Goal: Information Seeking & Learning: Learn about a topic

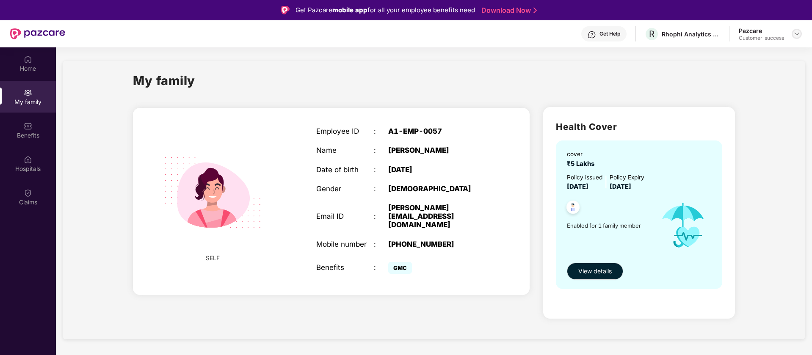
click at [797, 31] on img at bounding box center [796, 33] width 7 height 7
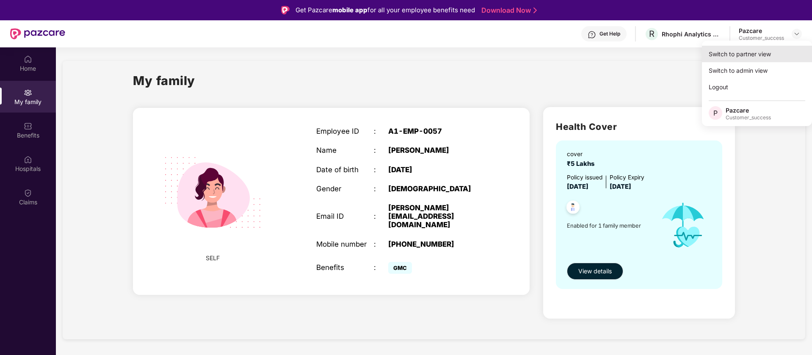
click at [758, 50] on div "Switch to partner view" at bounding box center [757, 54] width 110 height 17
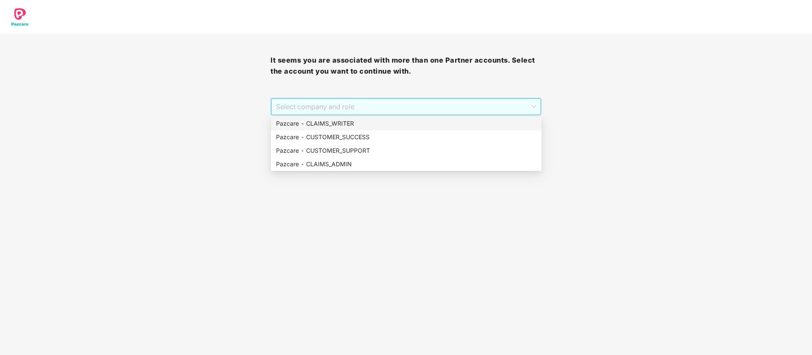
click at [383, 104] on span "Select company and role" at bounding box center [405, 107] width 259 height 16
click at [379, 140] on div "Pazcare - CUSTOMER_SUCCESS" at bounding box center [406, 136] width 260 height 9
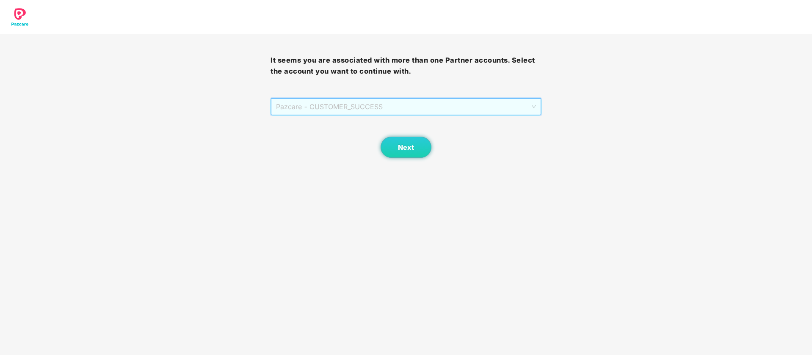
click at [412, 105] on span "Pazcare - CUSTOMER_SUCCESS" at bounding box center [405, 107] width 259 height 16
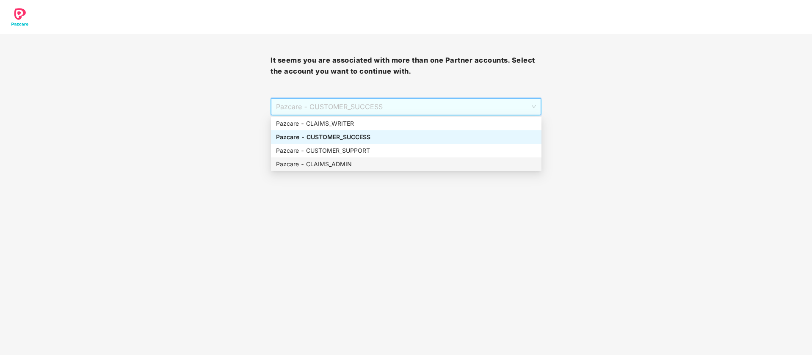
click at [396, 161] on div "Pazcare - CLAIMS_ADMIN" at bounding box center [406, 164] width 260 height 9
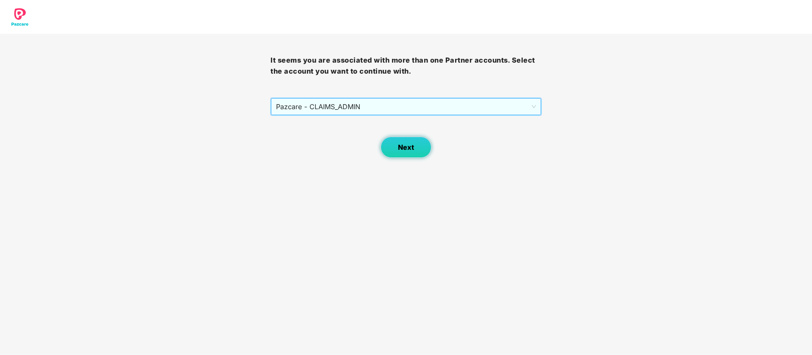
click at [407, 145] on span "Next" at bounding box center [406, 147] width 16 height 8
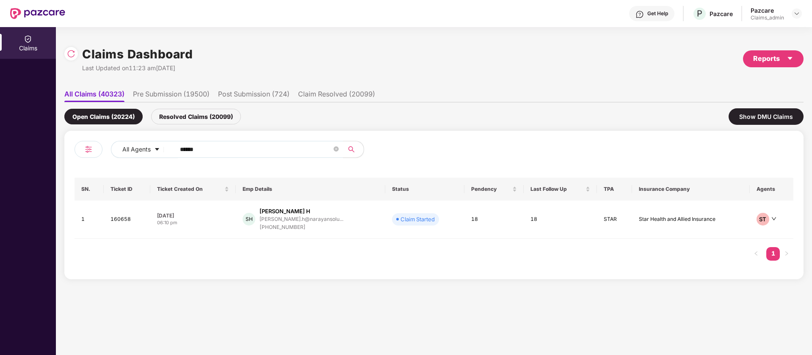
click at [72, 52] on img at bounding box center [71, 54] width 8 height 8
click at [337, 150] on icon "close-circle" at bounding box center [336, 148] width 5 height 5
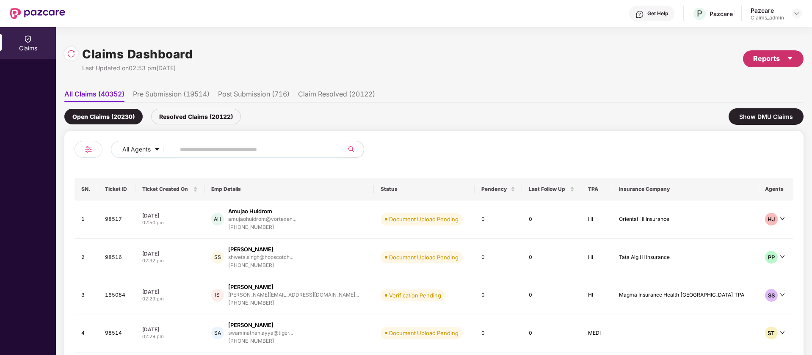
click at [788, 55] on icon "caret-down" at bounding box center [789, 58] width 7 height 7
click at [794, 98] on img at bounding box center [793, 98] width 8 height 8
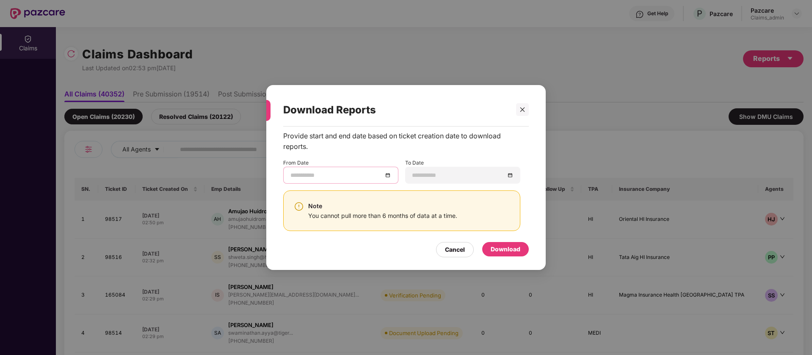
click at [370, 173] on input at bounding box center [336, 175] width 92 height 9
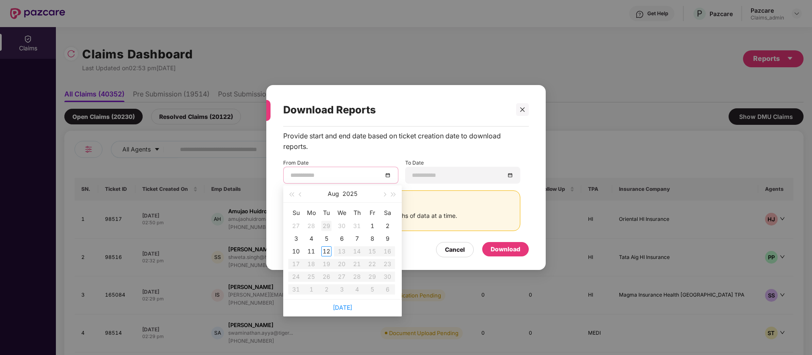
type input "**********"
click at [301, 191] on button "button" at bounding box center [300, 193] width 9 height 17
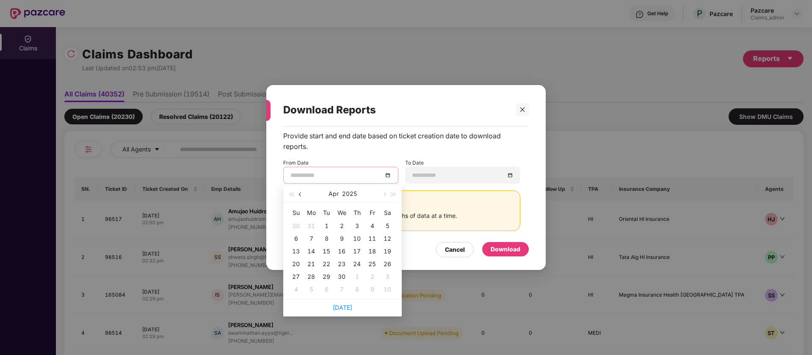
click at [301, 191] on button "button" at bounding box center [300, 193] width 9 height 17
type input "**********"
click at [359, 251] on div "13" at bounding box center [357, 251] width 10 height 10
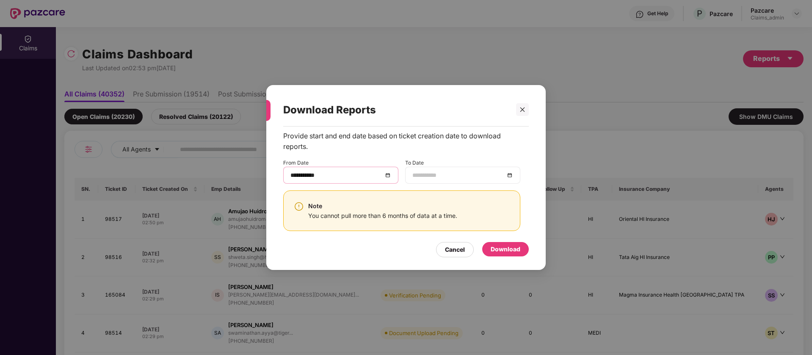
click at [473, 177] on input at bounding box center [458, 175] width 92 height 9
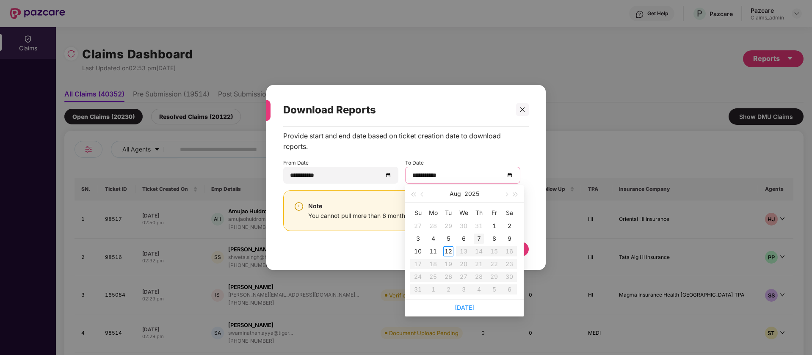
type input "**********"
click at [447, 251] on div "12" at bounding box center [448, 251] width 10 height 10
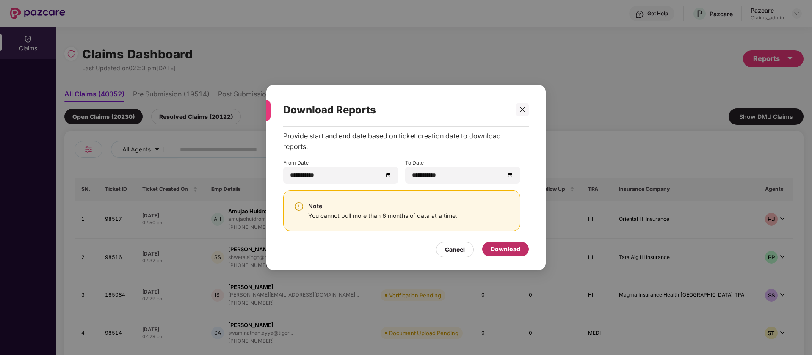
click at [507, 250] on div "Download" at bounding box center [506, 249] width 30 height 9
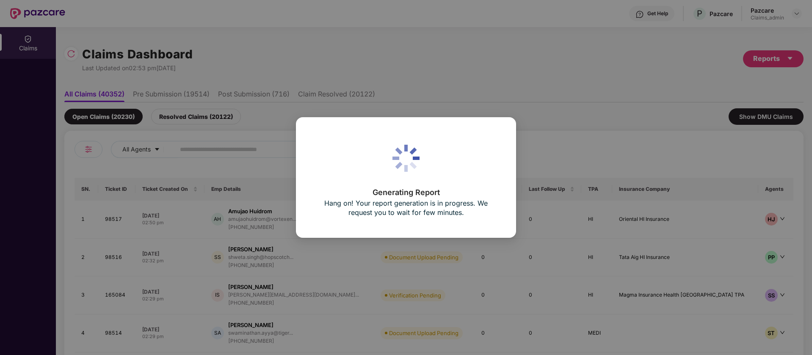
click at [492, 210] on p "Hang on! Your report generation is in progress. We request you to wait for few …" at bounding box center [406, 207] width 182 height 19
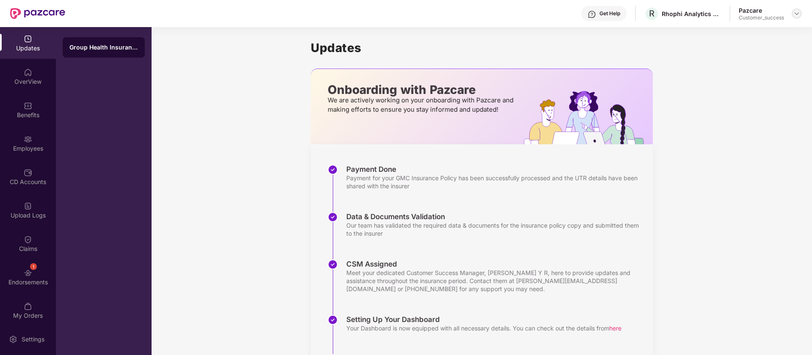
click at [800, 14] on div at bounding box center [796, 13] width 10 height 10
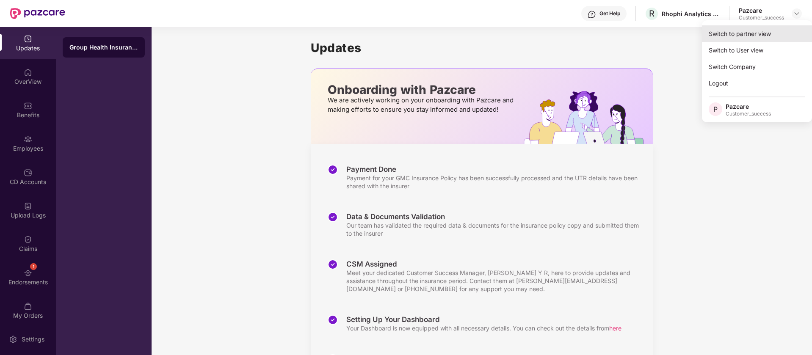
click at [761, 32] on div "Switch to partner view" at bounding box center [757, 33] width 110 height 17
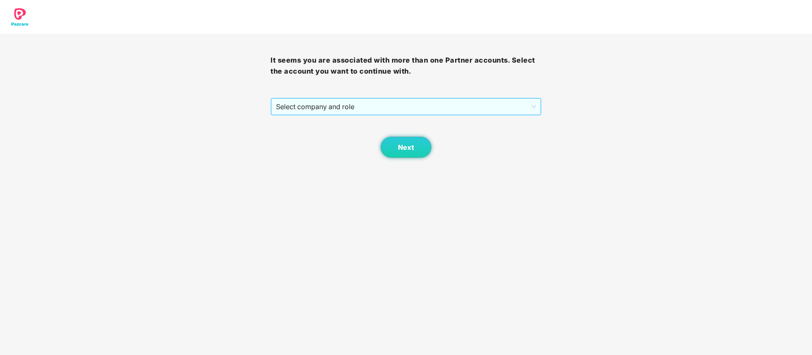
click at [469, 111] on span "Select company and role" at bounding box center [405, 107] width 259 height 16
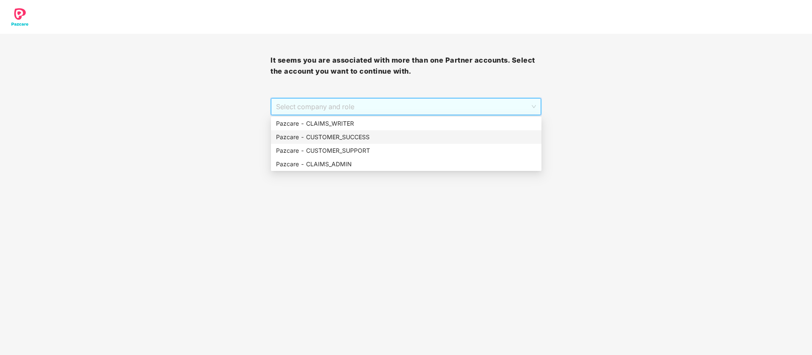
click at [363, 133] on div "Pazcare - CUSTOMER_SUCCESS" at bounding box center [406, 136] width 260 height 9
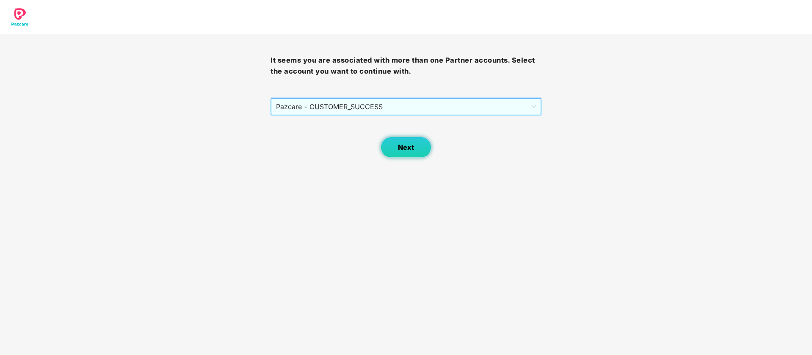
click at [405, 150] on span "Next" at bounding box center [406, 147] width 16 height 8
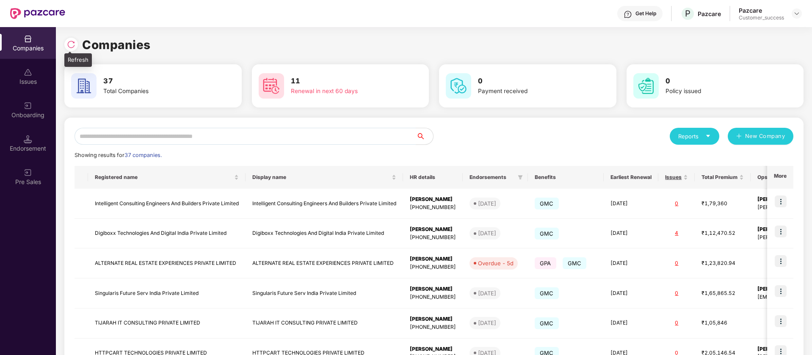
click at [69, 42] on img at bounding box center [71, 44] width 8 height 8
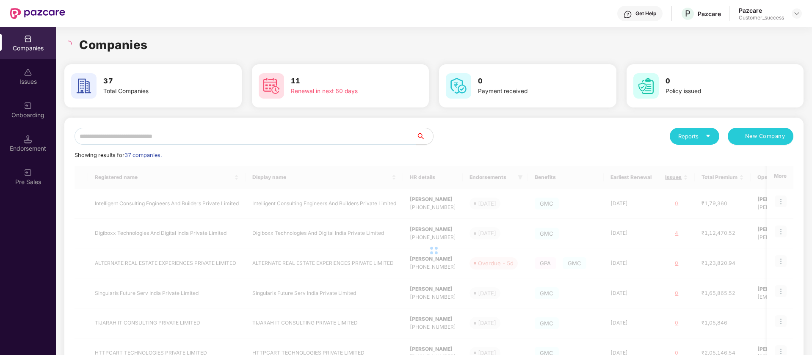
click at [157, 132] on input "text" at bounding box center [245, 136] width 342 height 17
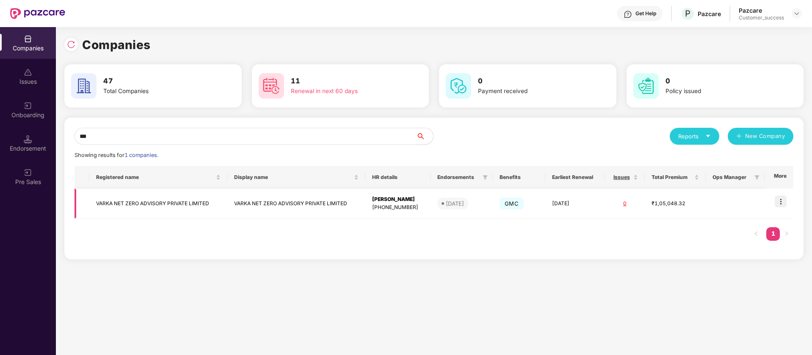
type input "***"
click at [780, 199] on img at bounding box center [781, 202] width 12 height 12
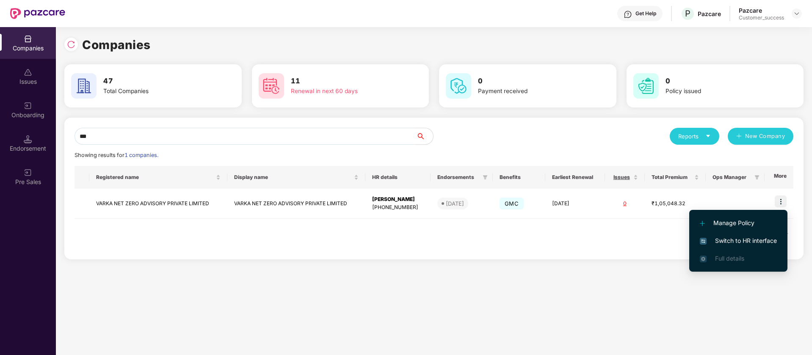
click at [764, 242] on span "Switch to HR interface" at bounding box center [738, 240] width 77 height 9
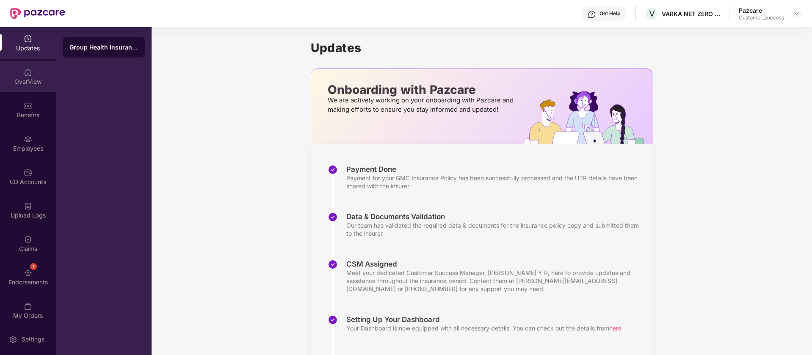
click at [29, 79] on div "OverView" at bounding box center [28, 81] width 56 height 8
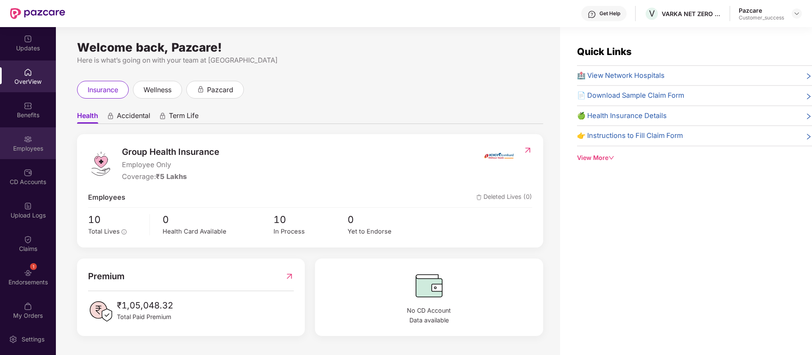
click at [28, 145] on div "Employees" at bounding box center [28, 148] width 56 height 8
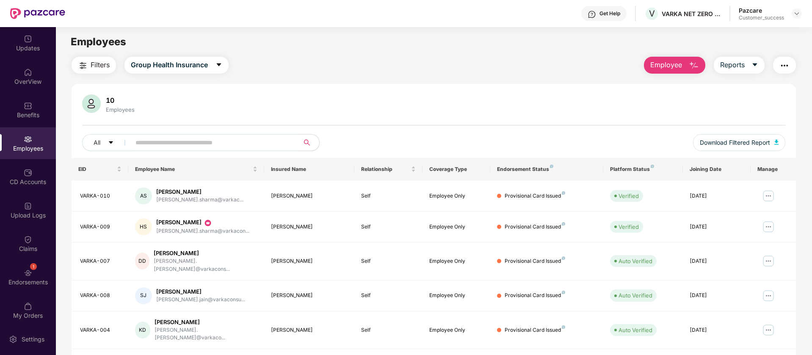
click at [783, 68] on img "button" at bounding box center [784, 66] width 10 height 10
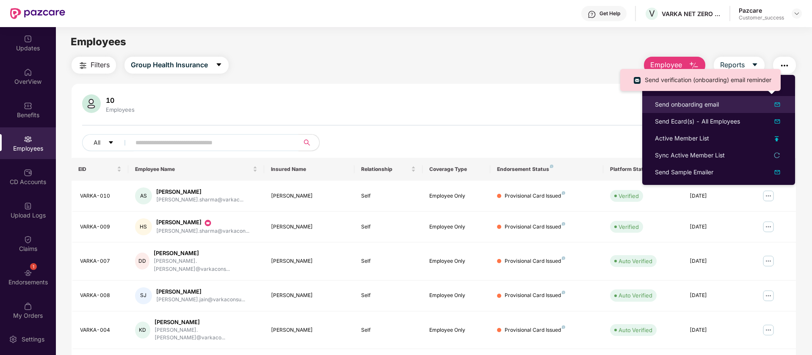
click at [778, 105] on img at bounding box center [777, 104] width 10 height 10
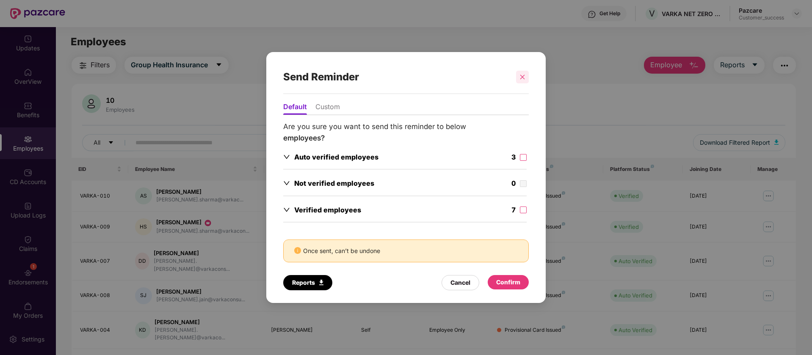
click at [521, 82] on div at bounding box center [522, 77] width 13 height 13
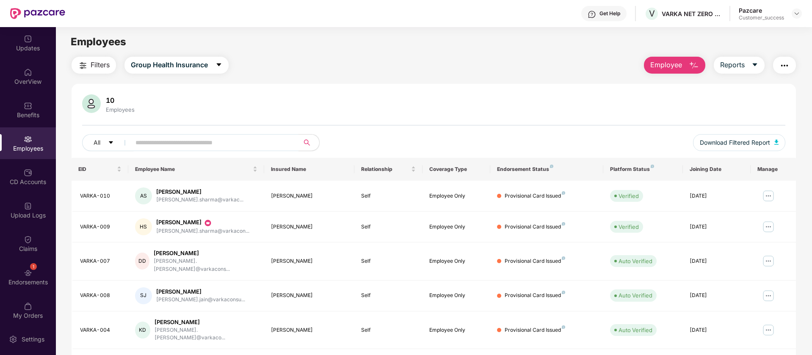
click at [781, 66] on img "button" at bounding box center [784, 66] width 10 height 10
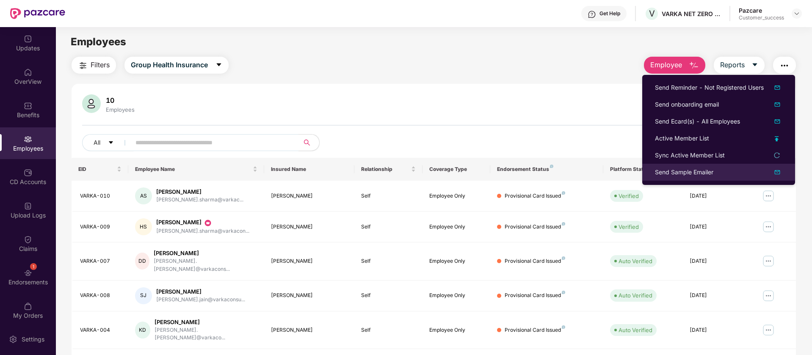
click at [778, 168] on img at bounding box center [777, 172] width 10 height 10
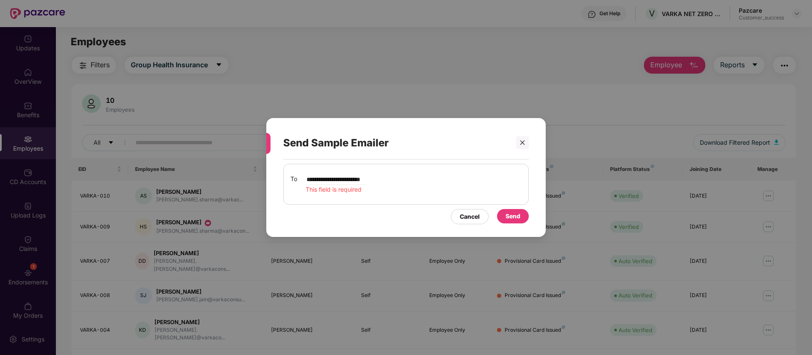
type input "**********"
click at [515, 220] on div "Send" at bounding box center [512, 216] width 15 height 9
click at [367, 177] on input "**********" at bounding box center [336, 179] width 61 height 10
click at [515, 214] on div "Send" at bounding box center [512, 216] width 15 height 9
click at [333, 180] on input "**********" at bounding box center [336, 179] width 61 height 10
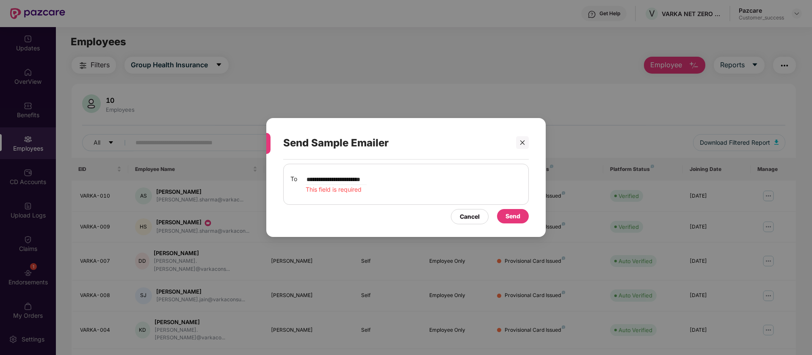
click at [333, 180] on input "**********" at bounding box center [336, 179] width 61 height 10
type input "*"
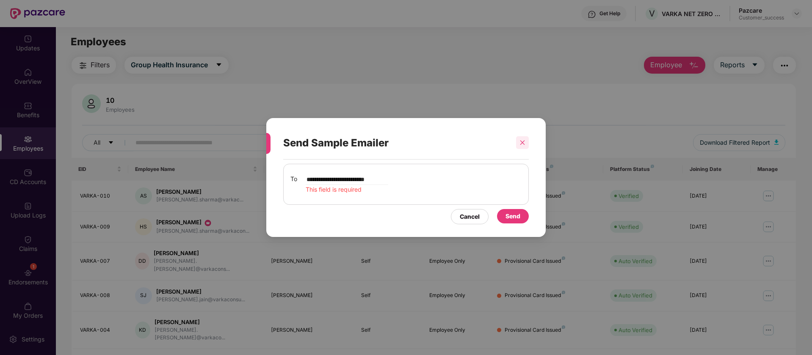
type input "**********"
click at [524, 140] on icon "close" at bounding box center [522, 143] width 6 height 6
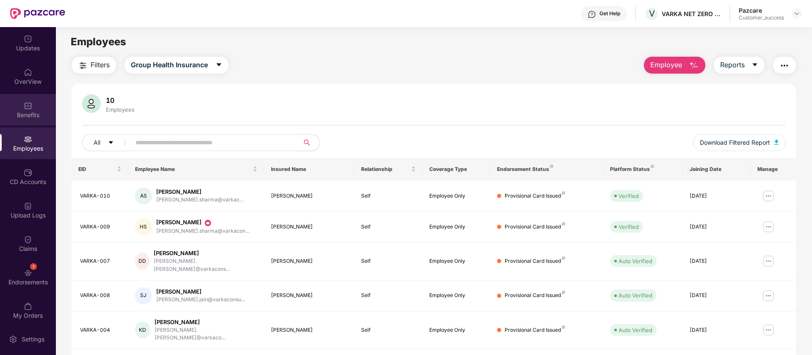
click at [30, 107] on img at bounding box center [28, 106] width 8 height 8
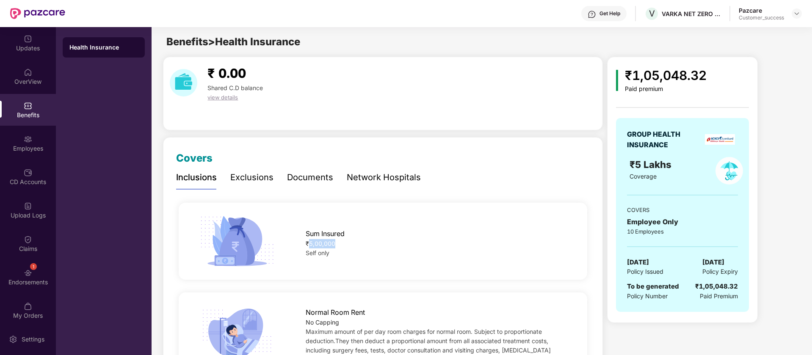
drag, startPoint x: 339, startPoint y: 240, endPoint x: 309, endPoint y: 247, distance: 30.9
click at [309, 247] on div "₹5,00,000" at bounding box center [437, 243] width 263 height 9
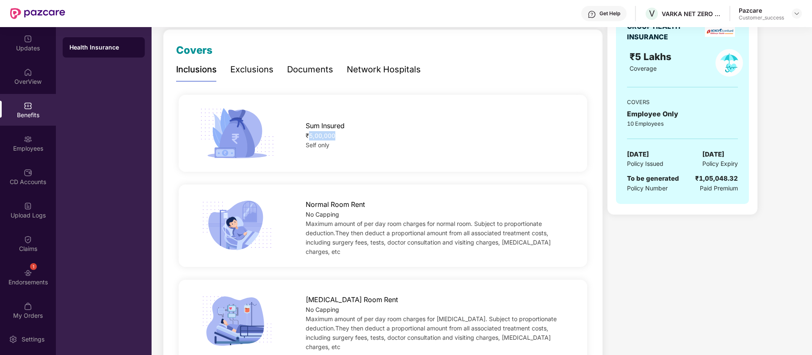
scroll to position [149, 0]
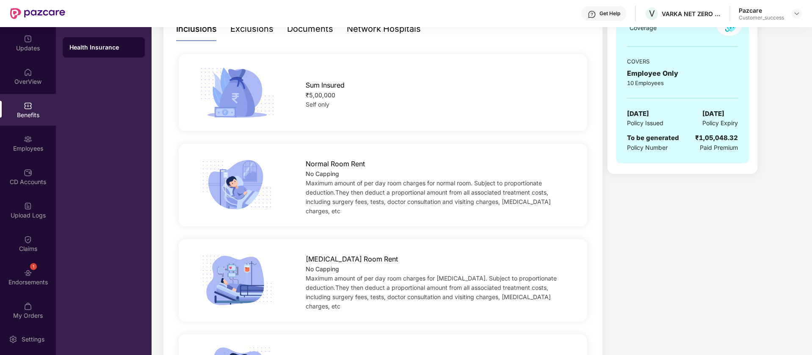
click at [342, 254] on span "ICU Room Rent" at bounding box center [352, 259] width 92 height 11
copy span "ICU Room Rent"
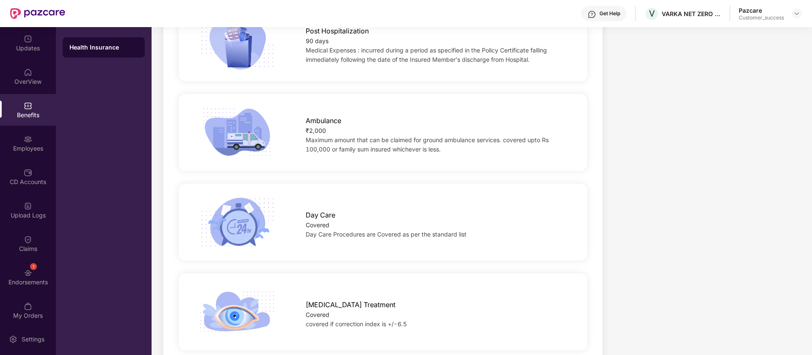
scroll to position [527, 0]
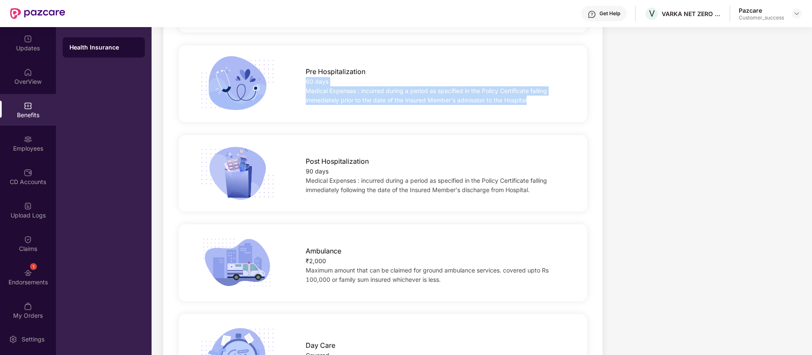
drag, startPoint x: 535, startPoint y: 90, endPoint x: 308, endPoint y: 75, distance: 228.2
click at [308, 86] on div "Medical Expenses : incurred during a period as specified in the Policy Certific…" at bounding box center [437, 95] width 263 height 19
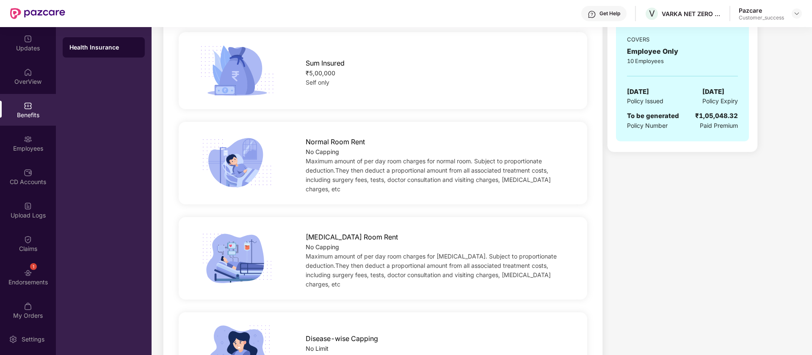
scroll to position [0, 0]
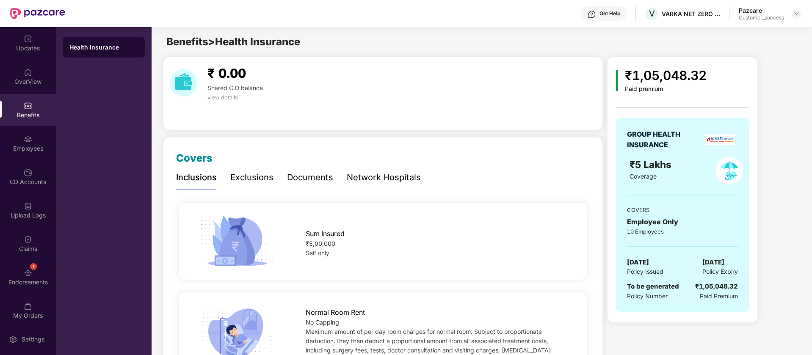
click at [243, 179] on div "Exclusions" at bounding box center [251, 177] width 43 height 13
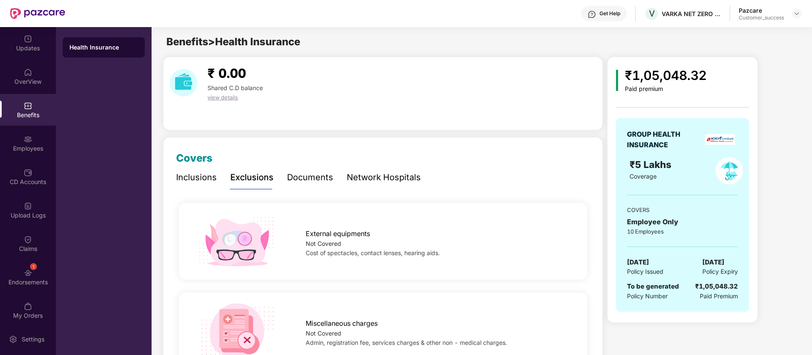
click at [312, 182] on div "Documents" at bounding box center [310, 177] width 46 height 13
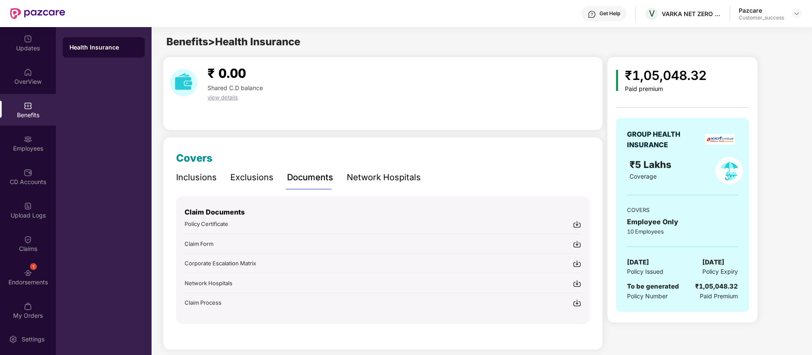
click at [364, 174] on div "Network Hospitals" at bounding box center [384, 177] width 74 height 13
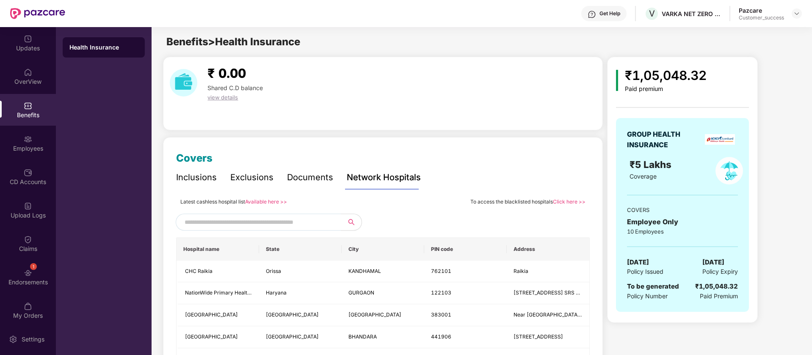
click at [200, 176] on div "Inclusions" at bounding box center [196, 177] width 41 height 13
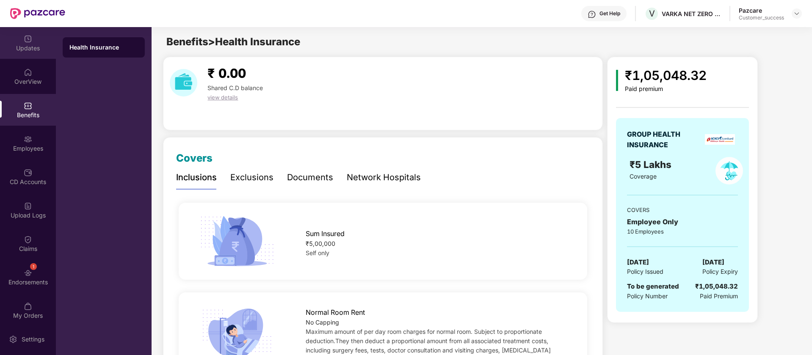
click at [16, 41] on div "Updates" at bounding box center [28, 43] width 56 height 32
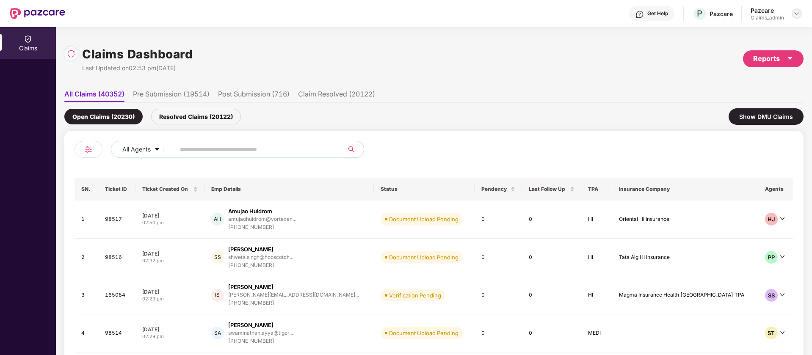
click at [794, 13] on img at bounding box center [796, 13] width 7 height 7
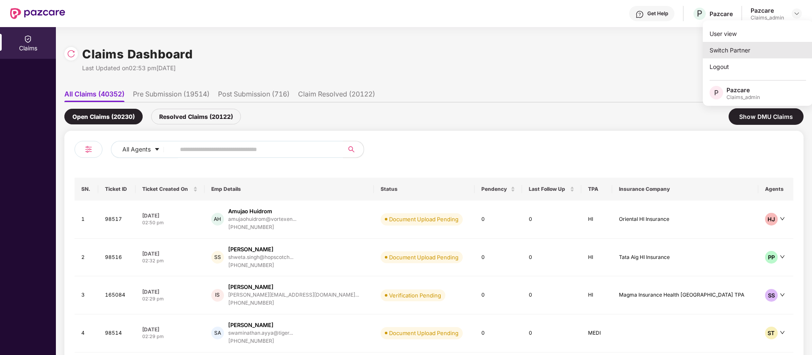
click at [758, 42] on div "Switch Partner" at bounding box center [758, 50] width 110 height 17
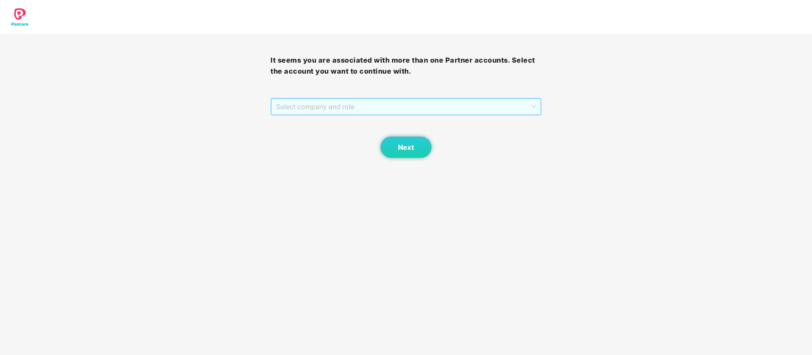
click at [440, 107] on span "Select company and role" at bounding box center [405, 107] width 259 height 16
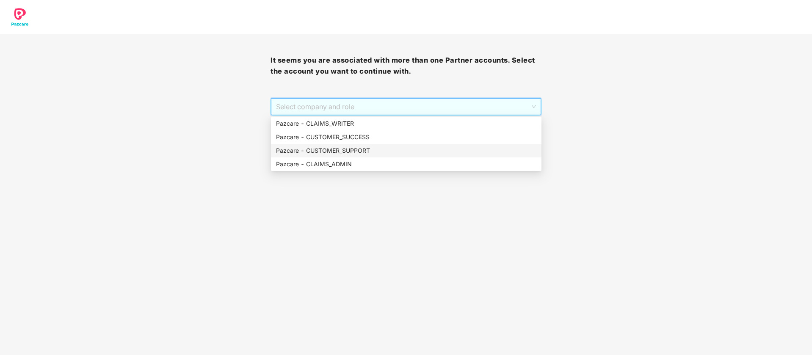
click at [367, 152] on div "Pazcare - CUSTOMER_SUPPORT" at bounding box center [406, 150] width 260 height 9
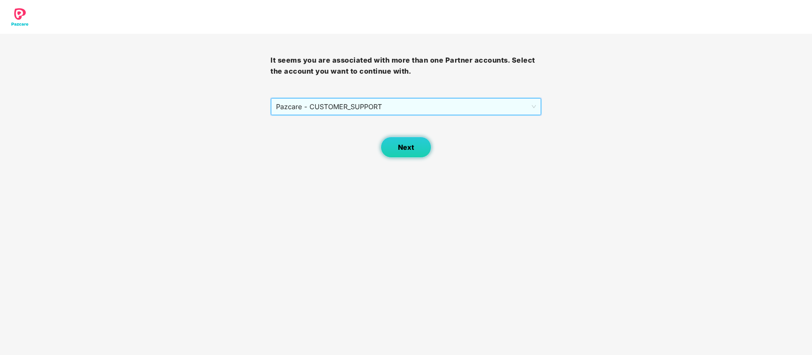
click at [405, 145] on span "Next" at bounding box center [406, 147] width 16 height 8
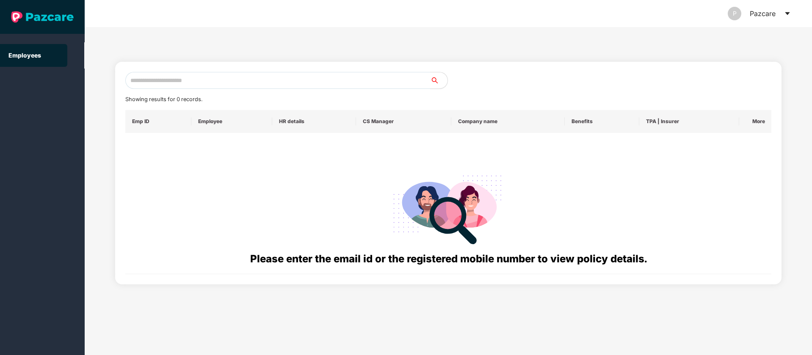
click at [179, 70] on div "Showing results for 0 records. Emp ID Employee HR details CS Manager Company na…" at bounding box center [448, 173] width 667 height 223
click at [179, 75] on input "text" at bounding box center [277, 80] width 305 height 17
paste input "**********"
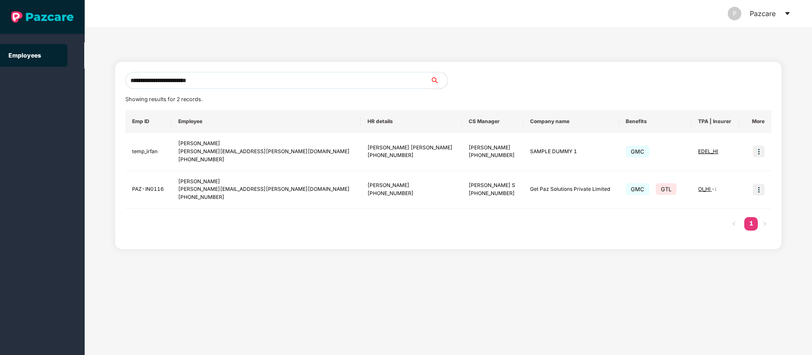
type input "**********"
